Goal: Task Accomplishment & Management: Complete application form

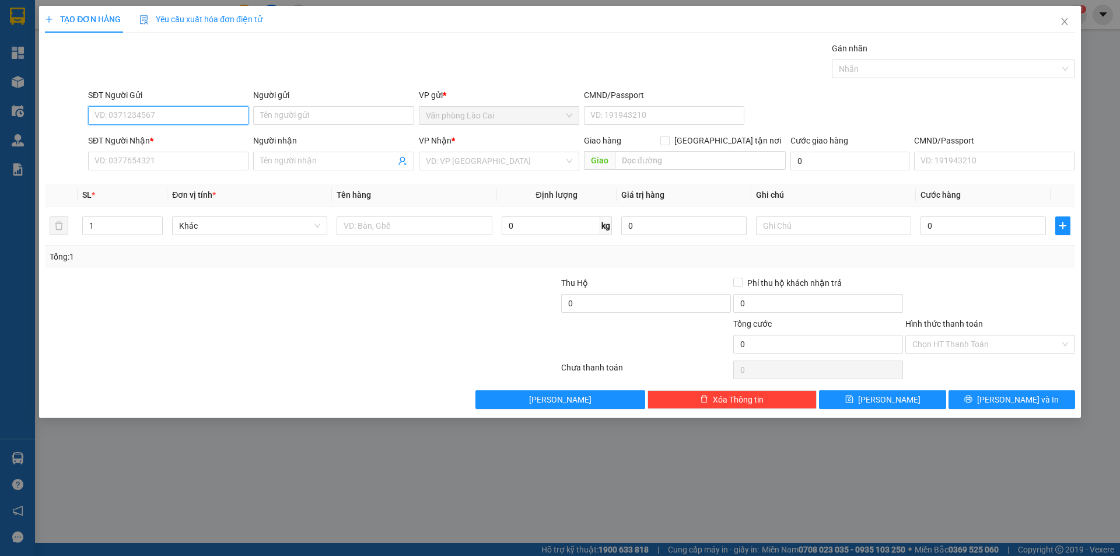
click at [97, 120] on input "SĐT Người Gửi" at bounding box center [168, 115] width 160 height 19
click at [151, 108] on input "SĐT Người Gửi" at bounding box center [168, 115] width 160 height 19
type input "0822482777"
click at [145, 137] on div "0822482777" at bounding box center [168, 138] width 146 height 13
type input "0975912166"
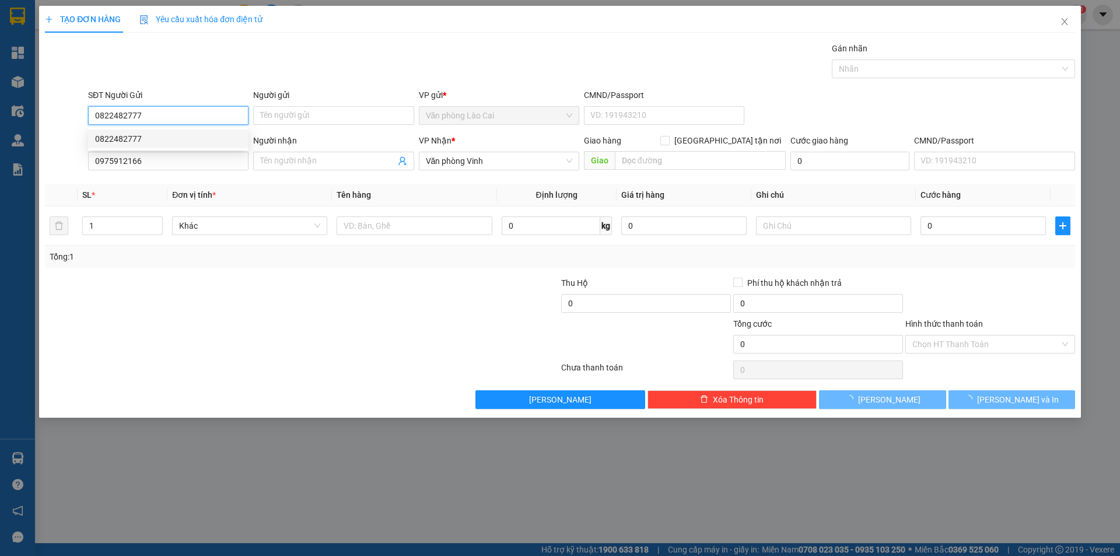
type input "50.000"
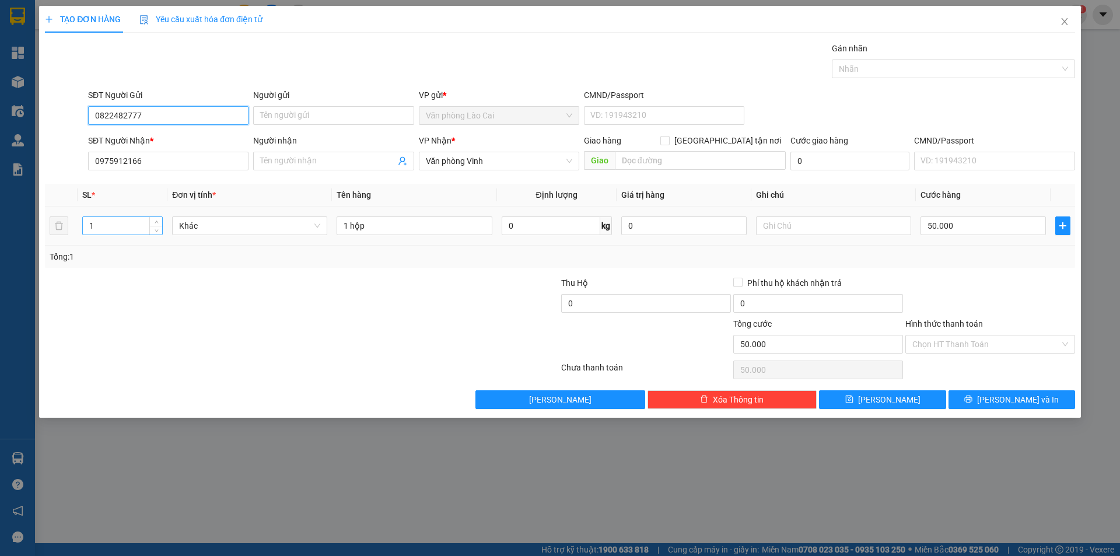
type input "0822482777"
click at [116, 228] on input "1" at bounding box center [122, 226] width 79 height 18
type input "5"
drag, startPoint x: 380, startPoint y: 225, endPoint x: 303, endPoint y: 228, distance: 77.1
click at [303, 228] on tr "5 Khác 1 hộp 0 kg 0 50.000" at bounding box center [560, 226] width 1030 height 39
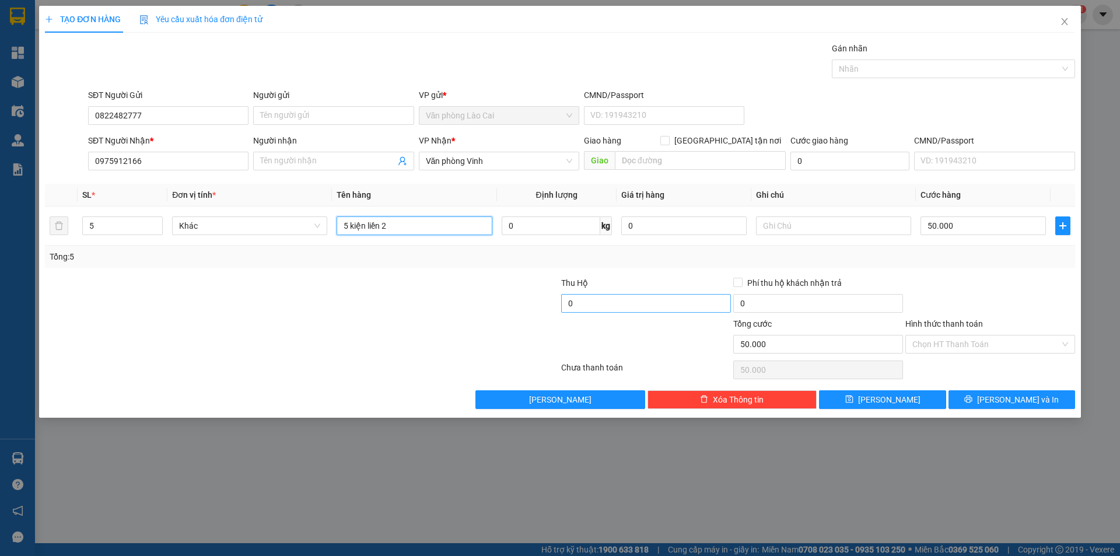
type input "5 kiện liền 2"
click at [621, 301] on input "0" at bounding box center [646, 303] width 170 height 19
type input "3.750.000"
type input "40.000"
click at [762, 298] on input "40.000" at bounding box center [818, 303] width 170 height 19
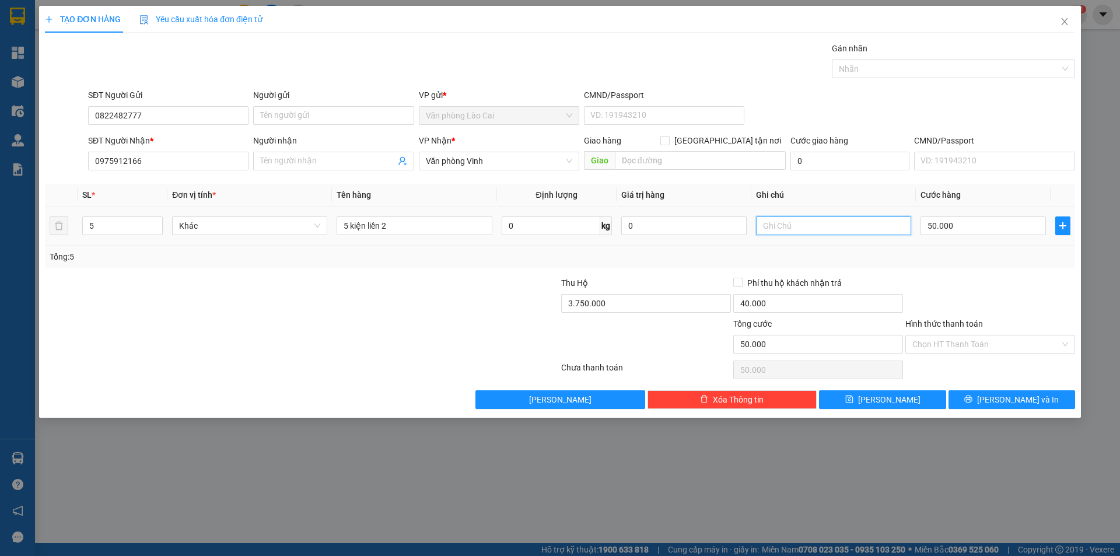
click at [789, 229] on input "text" at bounding box center [833, 225] width 155 height 19
click at [967, 225] on input "50.000" at bounding box center [983, 225] width 125 height 19
type input "3"
type input "30"
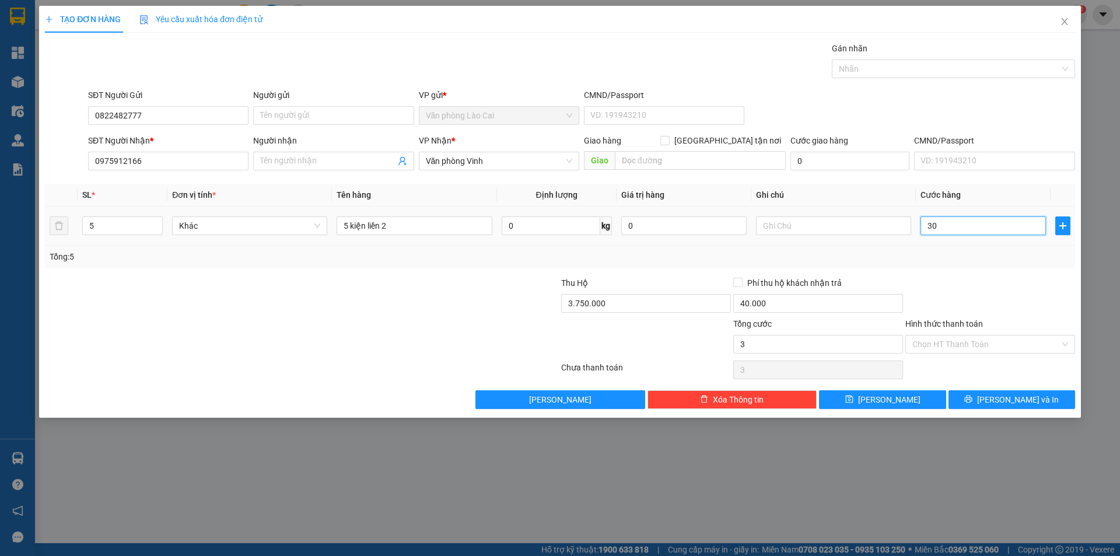
type input "30"
type input "300"
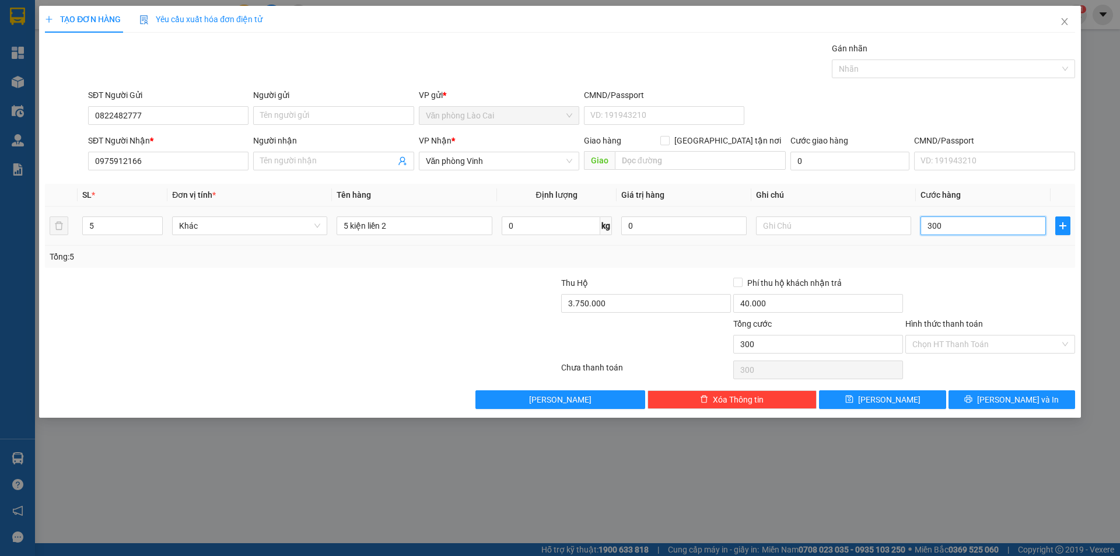
type input "3.000"
type input "30.000"
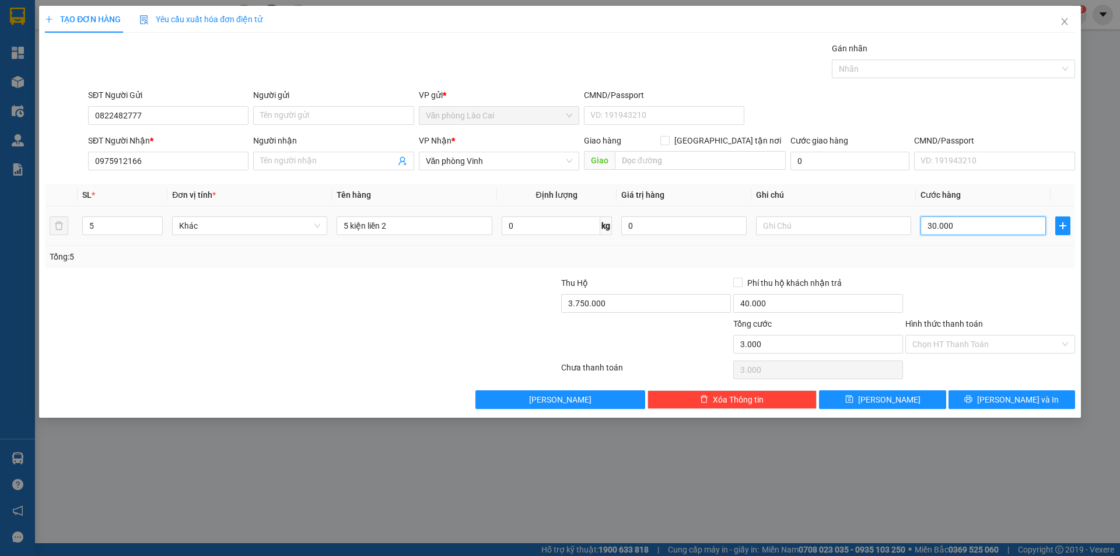
type input "30.000"
type input "300.000"
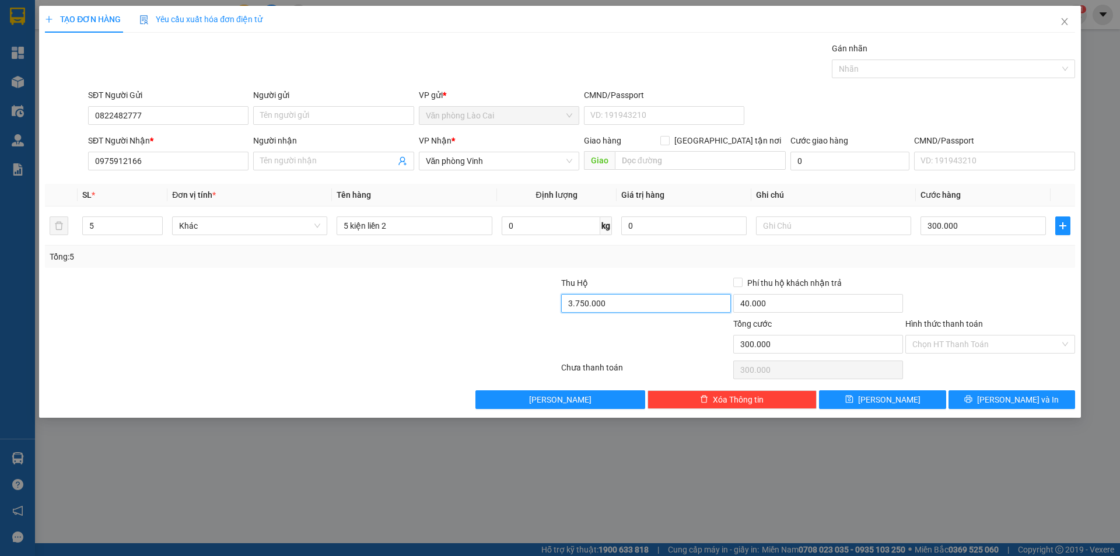
click at [582, 304] on input "3.750.000" at bounding box center [646, 303] width 170 height 19
click at [583, 308] on input "3.750.000" at bounding box center [646, 303] width 170 height 19
drag, startPoint x: 577, startPoint y: 303, endPoint x: 635, endPoint y: 305, distance: 58.4
click at [635, 305] on input "3.700.009" at bounding box center [646, 303] width 170 height 19
type input "3.790.000"
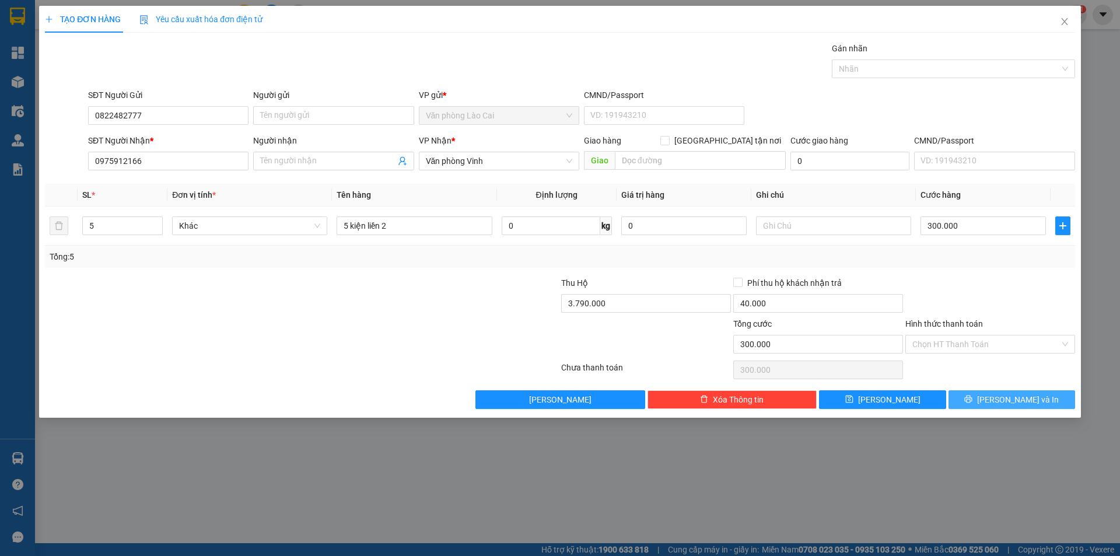
click at [1001, 400] on button "[PERSON_NAME] và In" at bounding box center [1012, 399] width 127 height 19
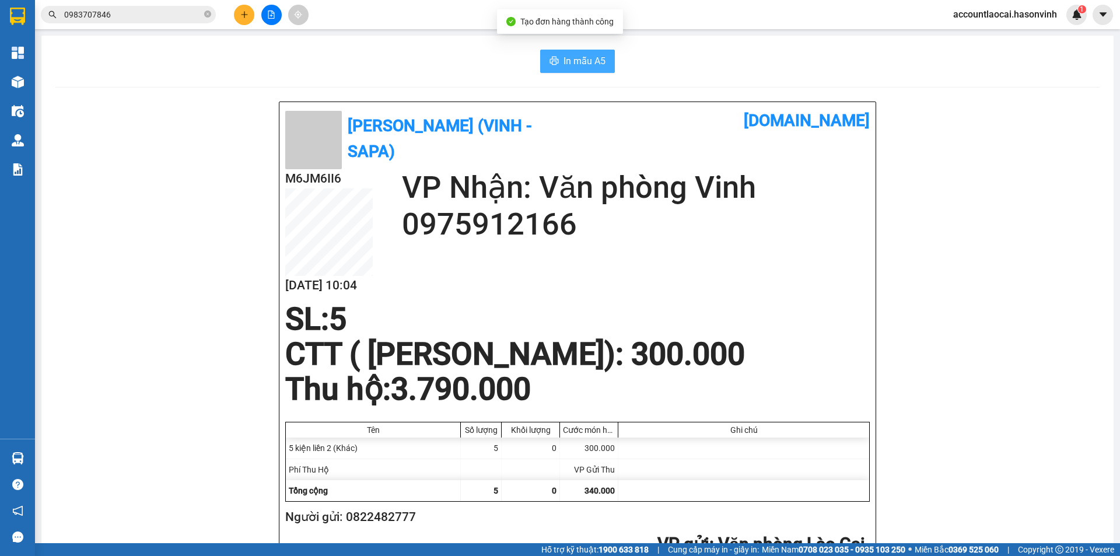
click at [580, 55] on span "In mẫu A5" at bounding box center [585, 61] width 42 height 15
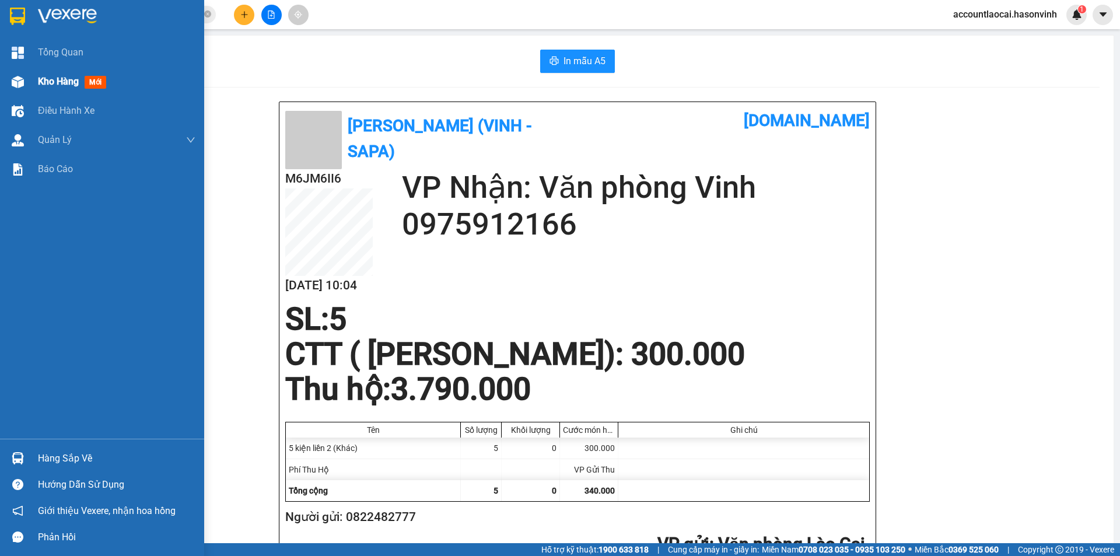
click at [54, 83] on span "Kho hàng" at bounding box center [58, 81] width 41 height 11
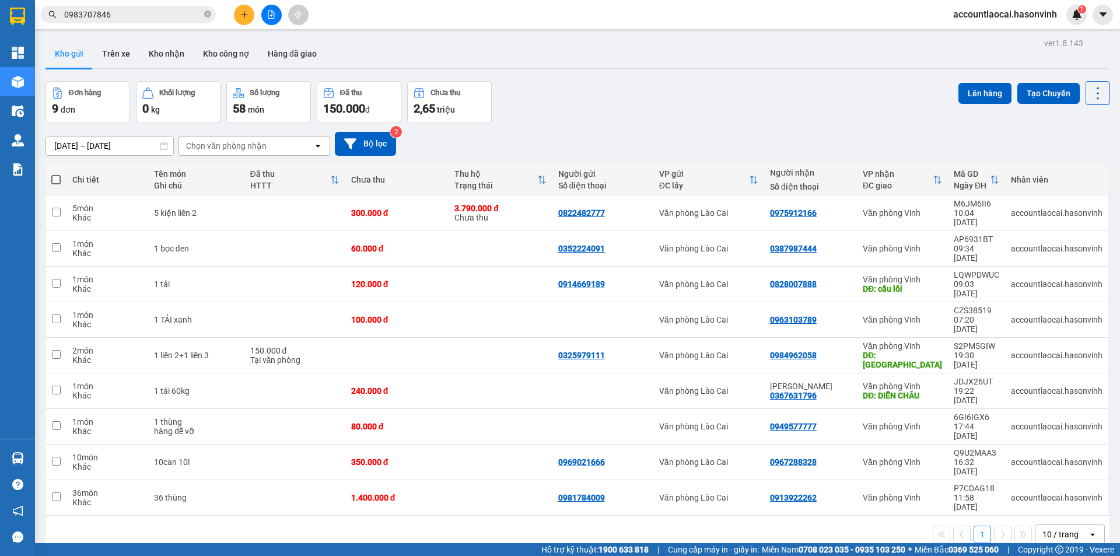
click at [275, 15] on button at bounding box center [271, 15] width 20 height 20
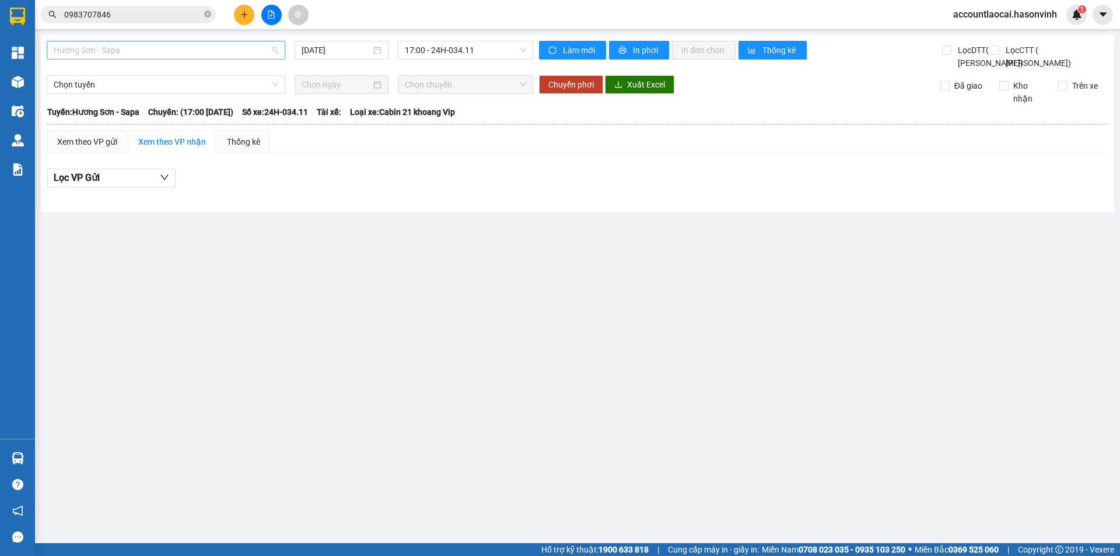
click at [134, 51] on span "Hương Sơn - Sapa" at bounding box center [166, 50] width 225 height 18
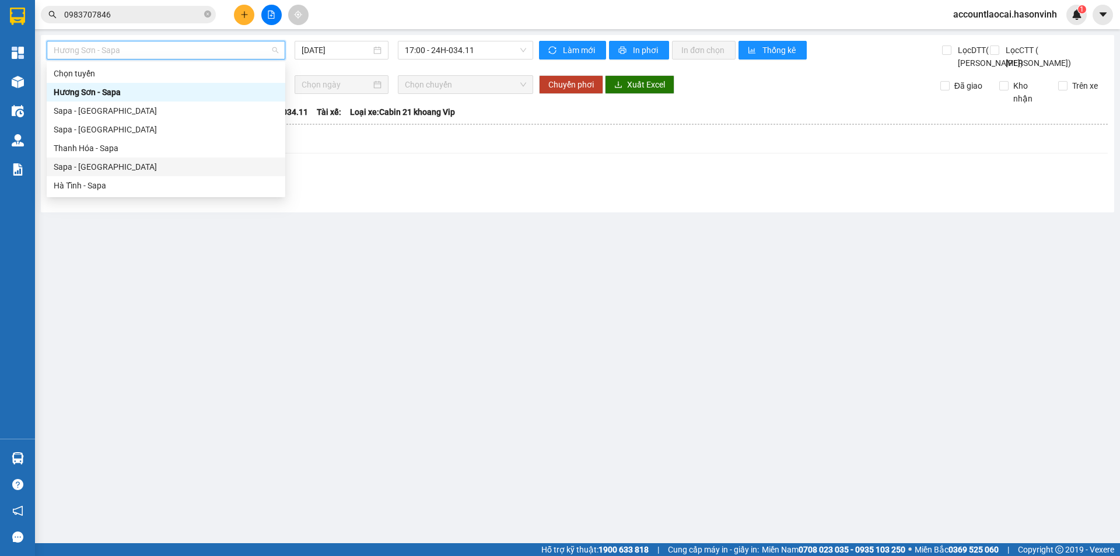
click at [78, 164] on div "Sapa - [GEOGRAPHIC_DATA]" at bounding box center [166, 166] width 225 height 13
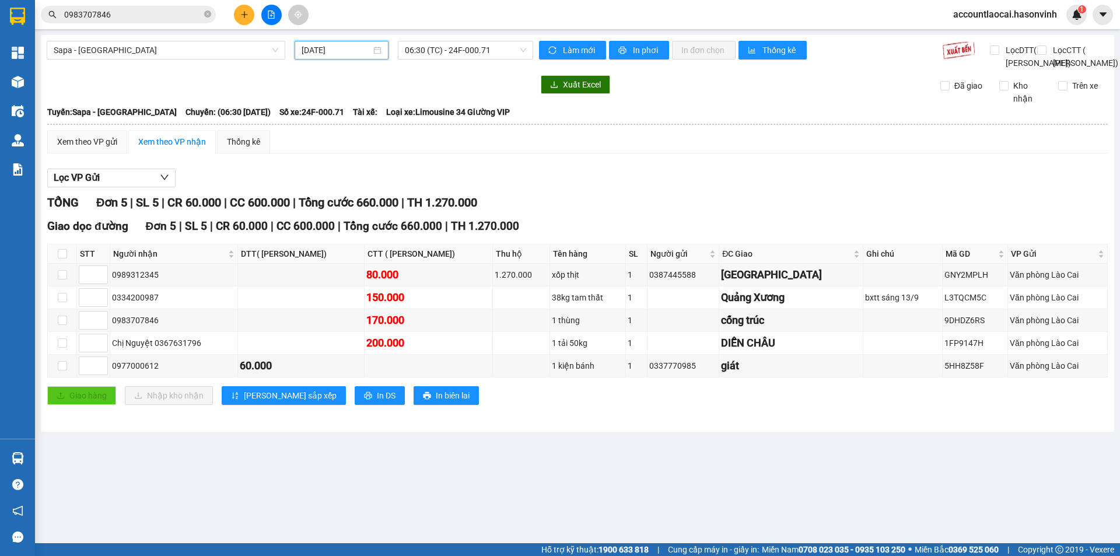
click at [335, 53] on input "[DATE]" at bounding box center [336, 50] width 69 height 13
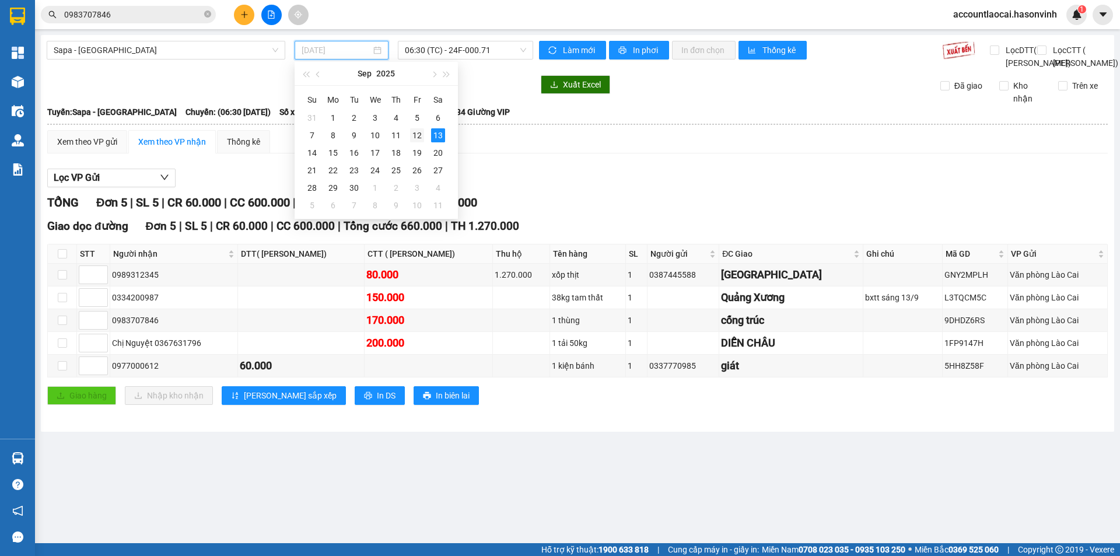
click at [421, 136] on div "12" at bounding box center [417, 135] width 14 height 14
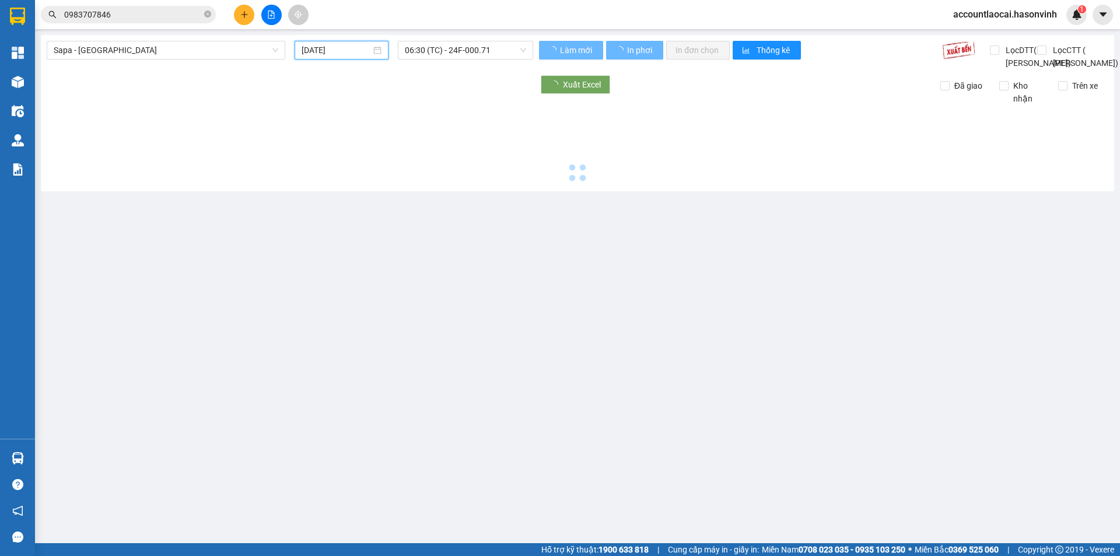
type input "[DATE]"
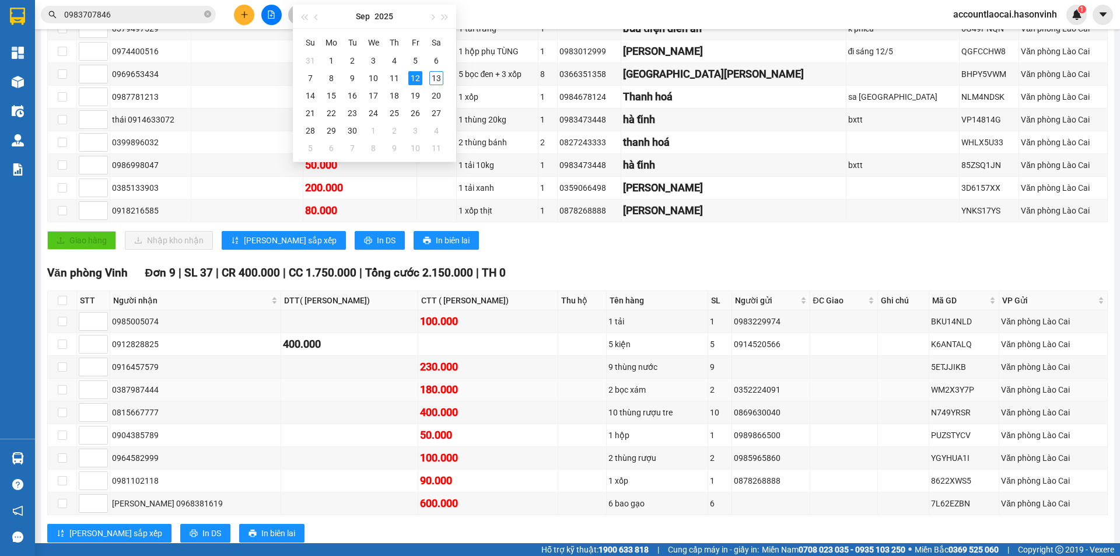
scroll to position [350, 0]
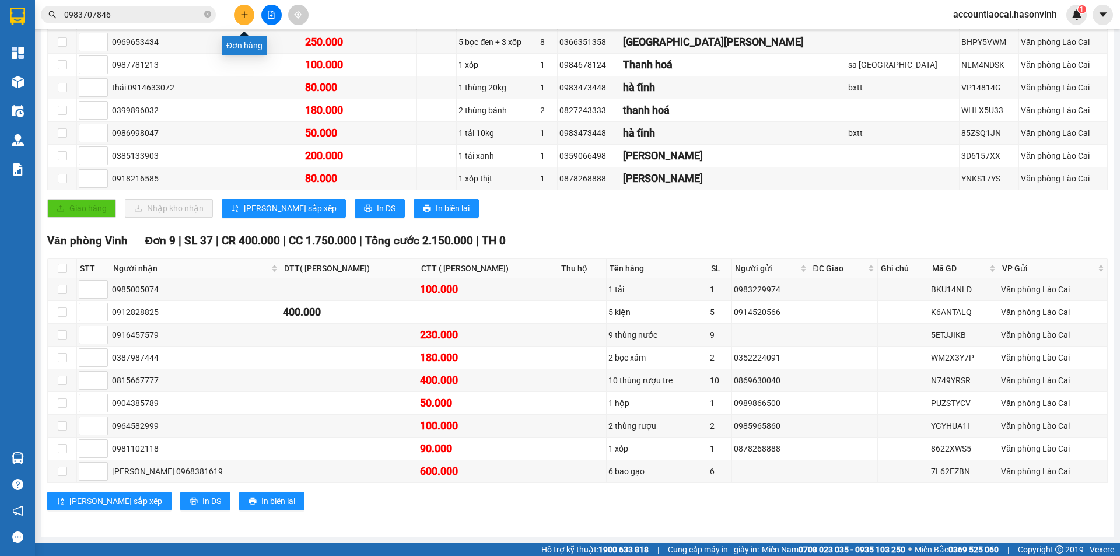
click at [250, 19] on button at bounding box center [244, 15] width 20 height 20
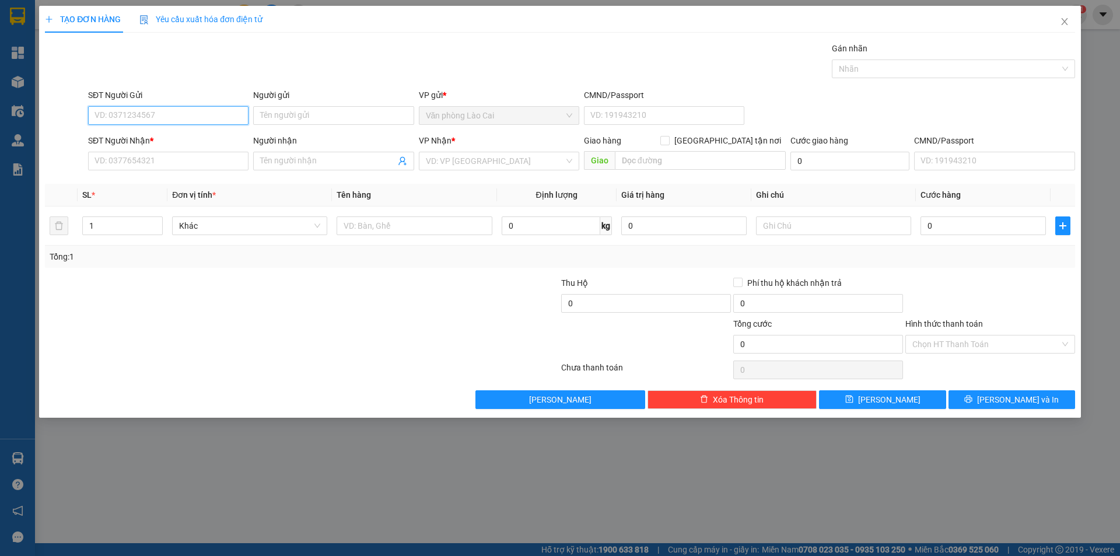
click at [194, 114] on input "SĐT Người Gửi" at bounding box center [168, 115] width 160 height 19
click at [117, 132] on div "0853972668" at bounding box center [168, 139] width 160 height 19
type input "0853972668"
type input "0972498728"
type input "cầu bùng - [GEOGRAPHIC_DATA]"
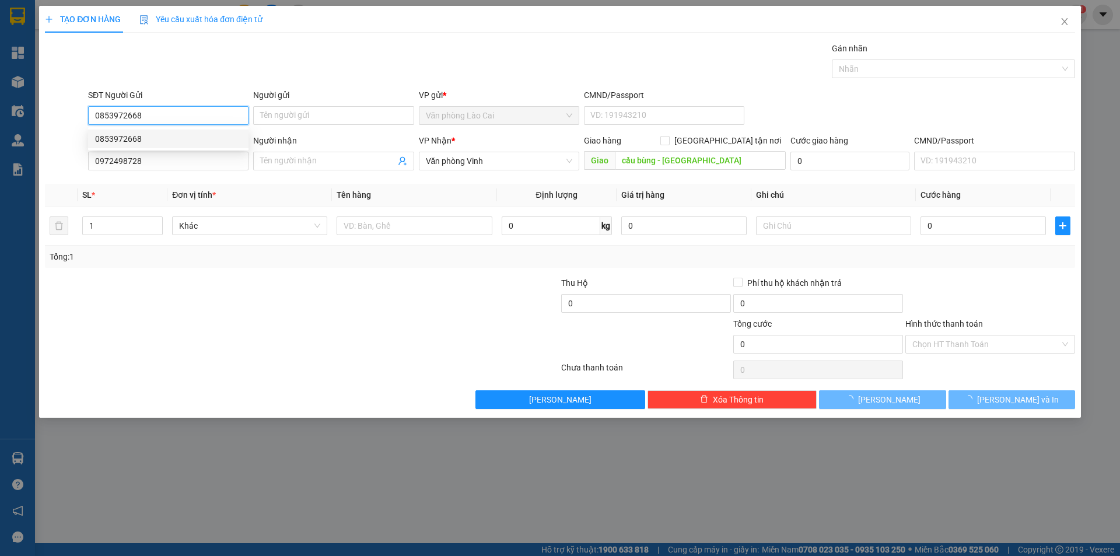
type input "250.000"
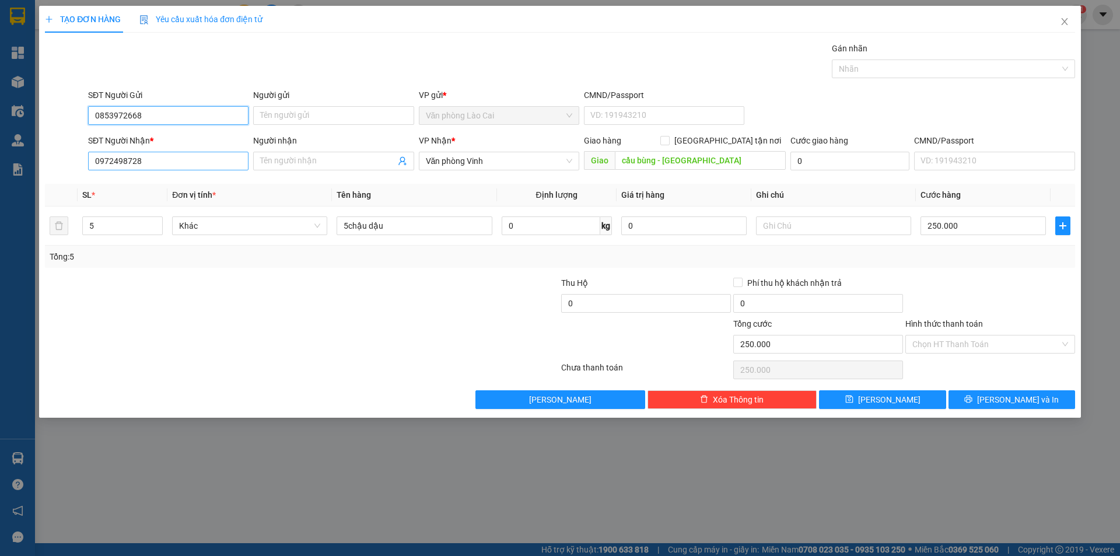
type input "0853972668"
drag, startPoint x: 184, startPoint y: 163, endPoint x: 0, endPoint y: 170, distance: 184.0
click at [0, 170] on div "TẠO ĐƠN HÀNG Yêu cầu xuất hóa đơn điện tử Transit Pickup Surcharge Ids Transit …" at bounding box center [560, 278] width 1120 height 556
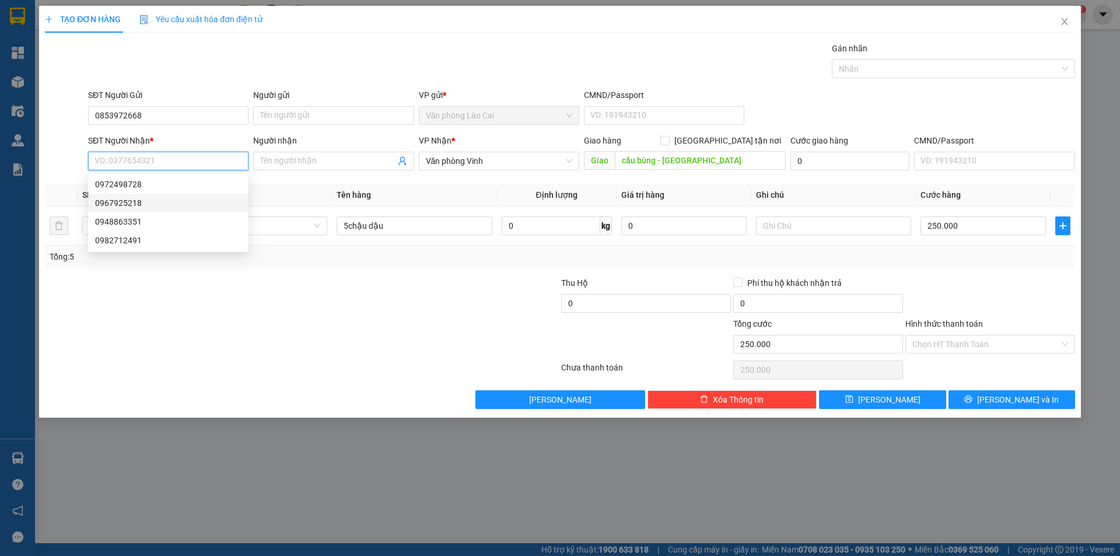
click at [181, 203] on div "0967925218" at bounding box center [168, 203] width 146 height 13
type input "0967925218"
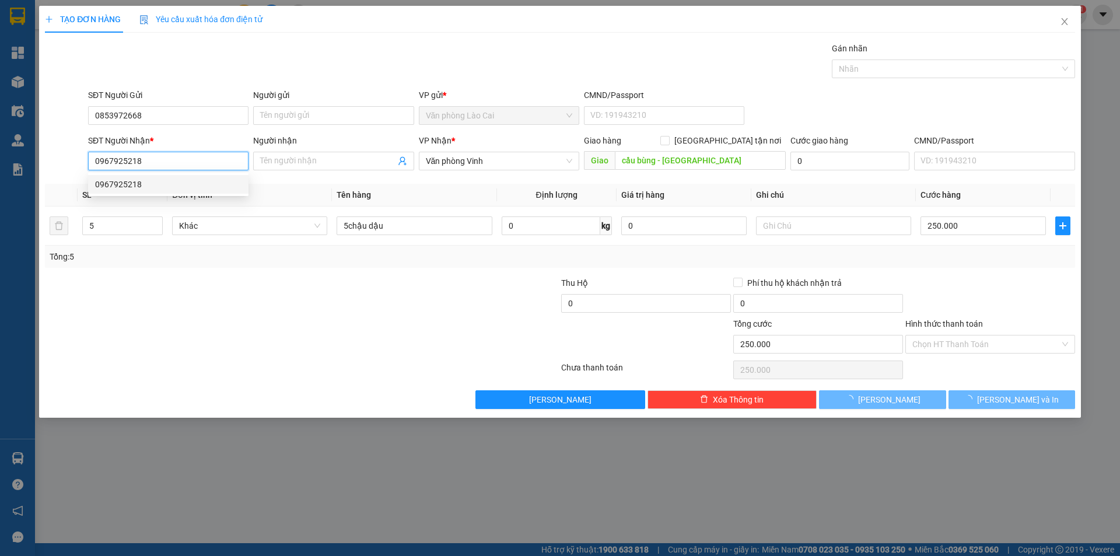
type input "350.000"
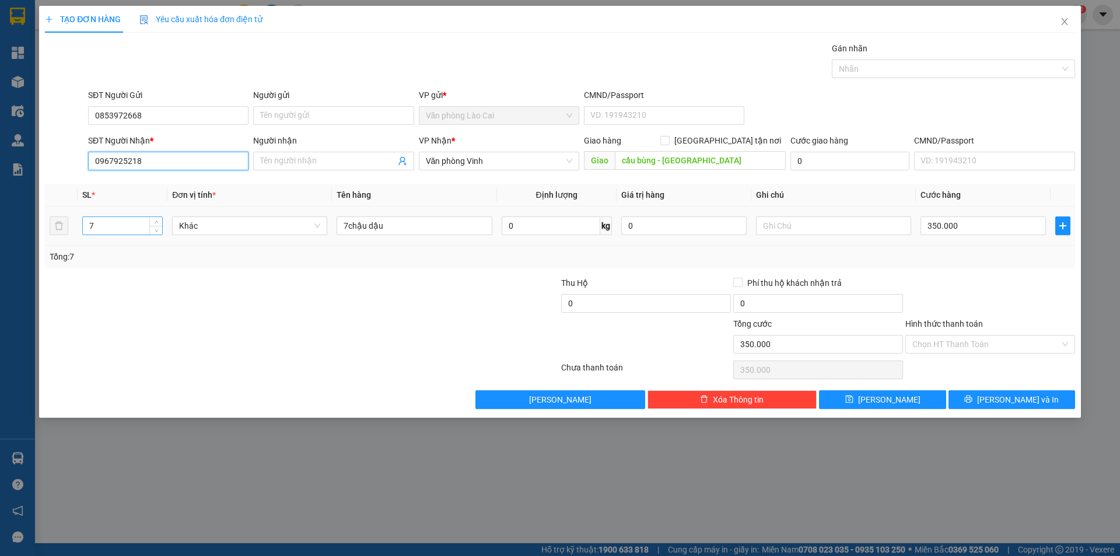
type input "0967925218"
drag, startPoint x: 125, startPoint y: 226, endPoint x: 0, endPoint y: 234, distance: 125.7
click at [0, 234] on div "TẠO ĐƠN HÀNG Yêu cầu xuất hóa đơn điện tử Transit Pickup Surcharge Ids Transit …" at bounding box center [560, 278] width 1120 height 556
type input "5"
drag, startPoint x: 410, startPoint y: 224, endPoint x: 119, endPoint y: 229, distance: 290.6
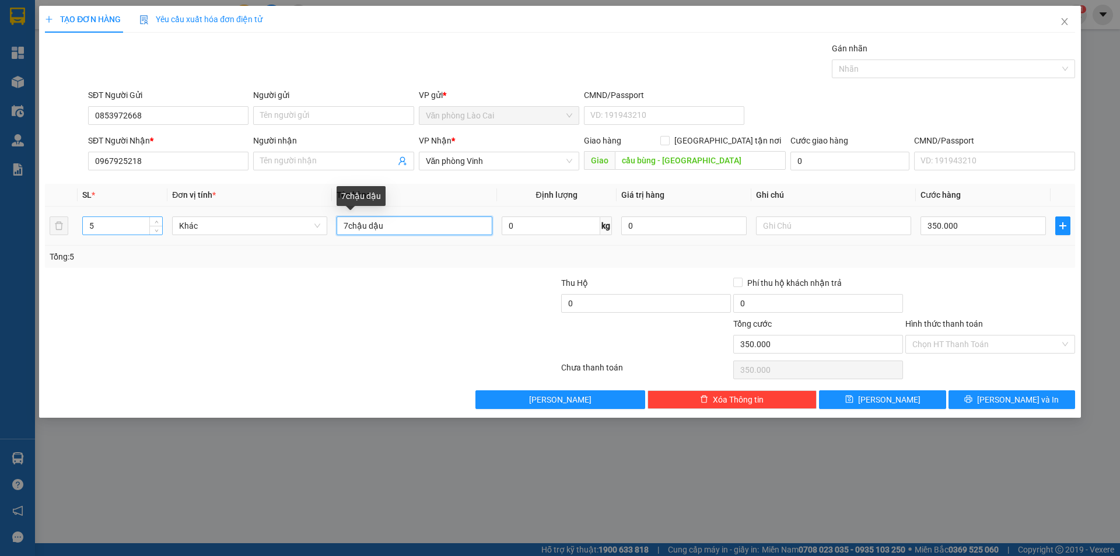
click at [120, 228] on tr "5 Khác 7chậu dậu 0 kg 0 350.000" at bounding box center [560, 226] width 1030 height 39
type input "5 hộp đào"
click at [958, 223] on input "350.000" at bounding box center [983, 225] width 125 height 19
type input "3"
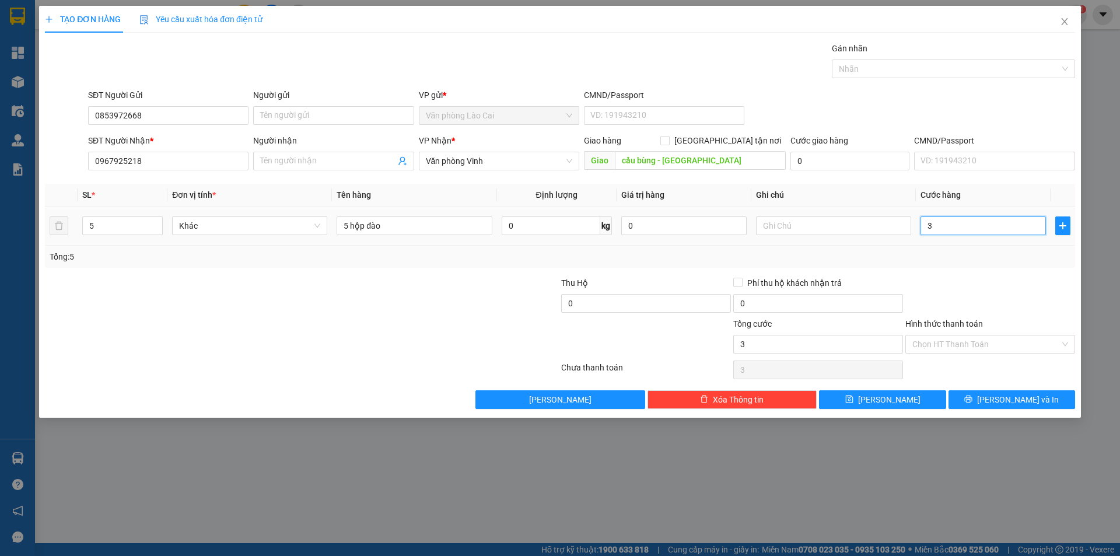
type input "30"
type input "300"
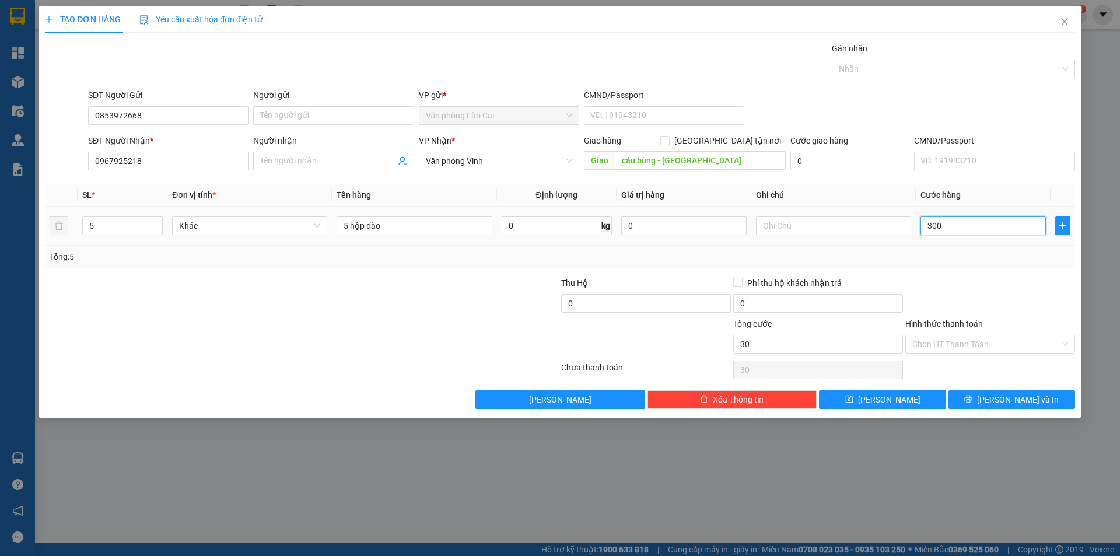
type input "300"
type input "300.000"
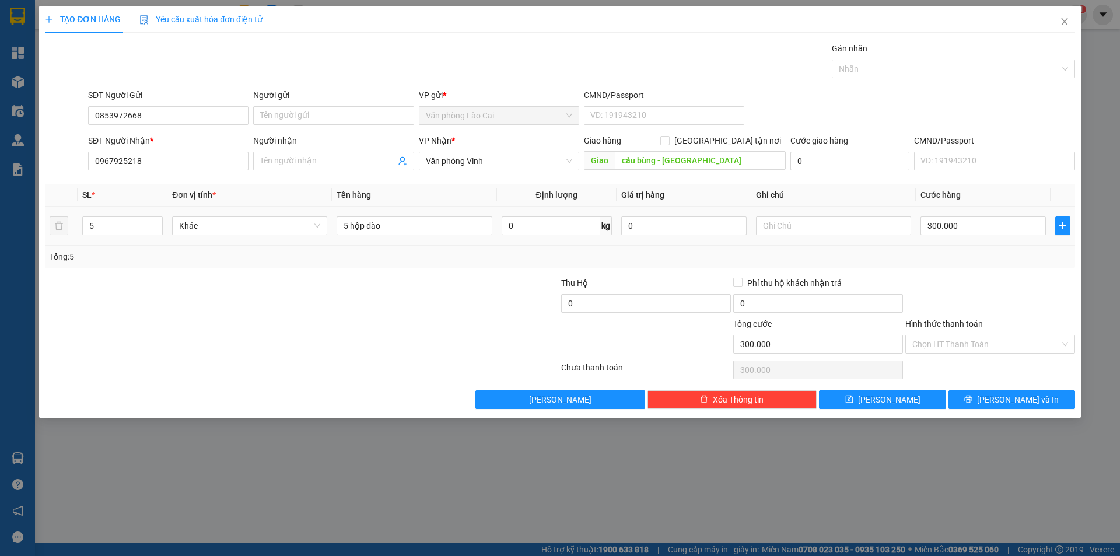
click at [956, 262] on div "Tổng: 5" at bounding box center [560, 256] width 1021 height 13
click at [973, 399] on icon "printer" at bounding box center [969, 399] width 8 height 8
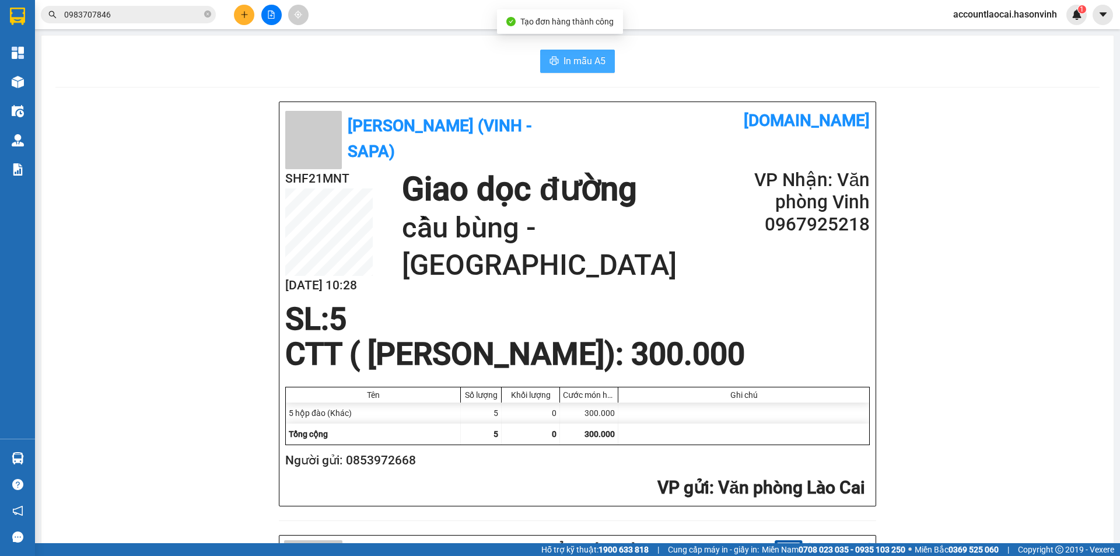
drag, startPoint x: 558, startPoint y: 64, endPoint x: 313, endPoint y: 8, distance: 250.8
click at [554, 64] on button "In mẫu A5" at bounding box center [577, 61] width 75 height 23
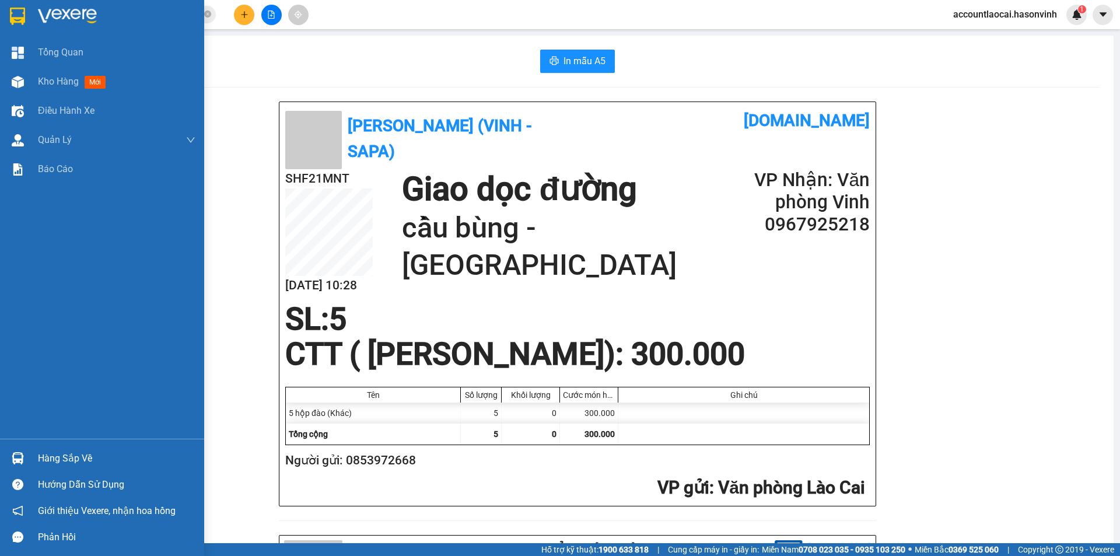
drag, startPoint x: 69, startPoint y: 79, endPoint x: 40, endPoint y: 1, distance: 82.9
click at [69, 79] on span "Kho hàng" at bounding box center [58, 81] width 41 height 11
